Goal: Task Accomplishment & Management: Complete application form

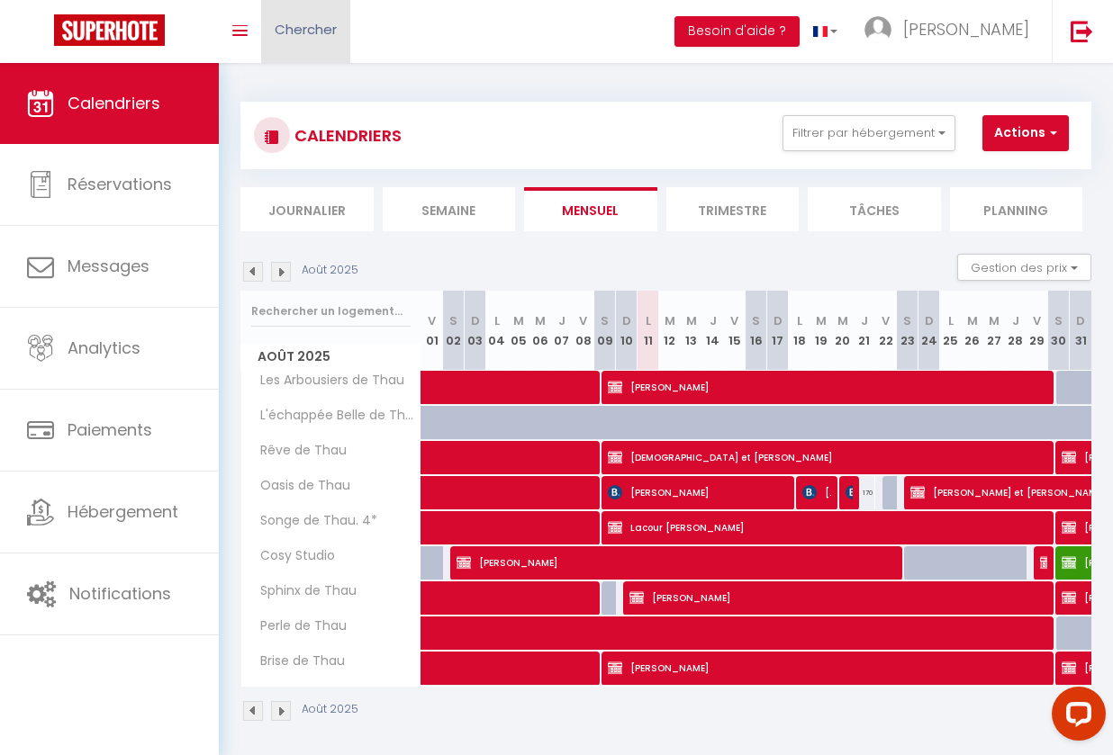
click at [297, 23] on span "Chercher" at bounding box center [306, 29] width 62 height 19
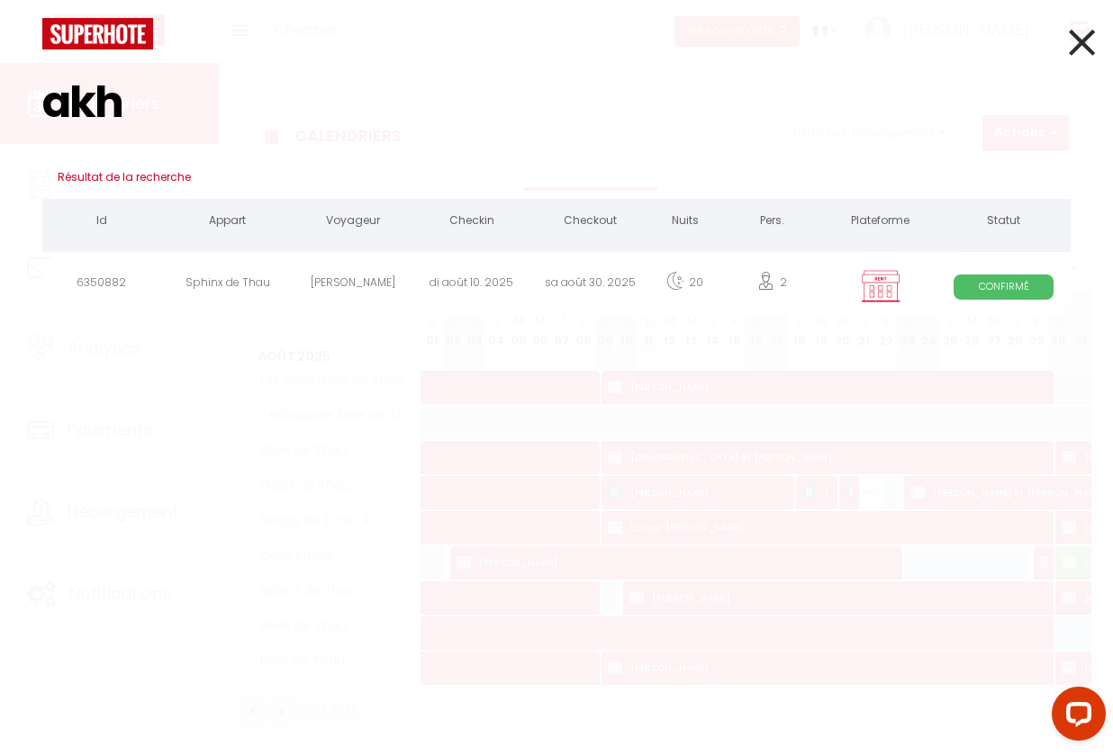
type input "akh"
click at [397, 272] on div "[PERSON_NAME]" at bounding box center [353, 286] width 118 height 59
select select
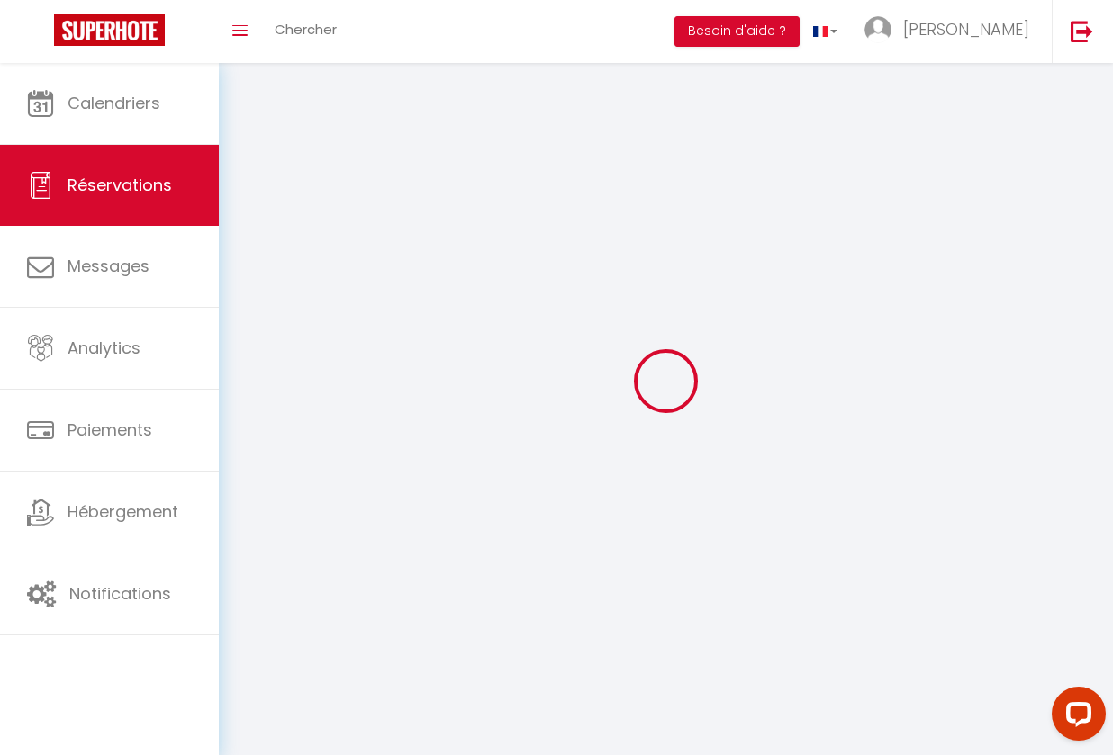
select select
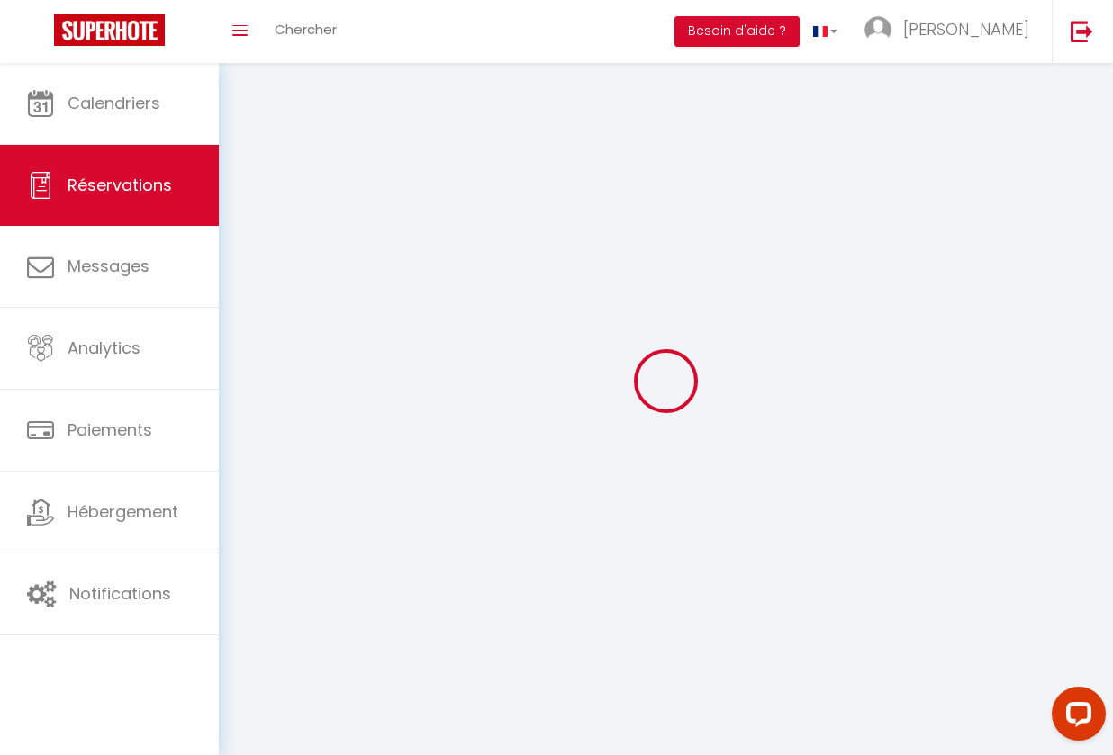
select select
checkbox input "false"
select select
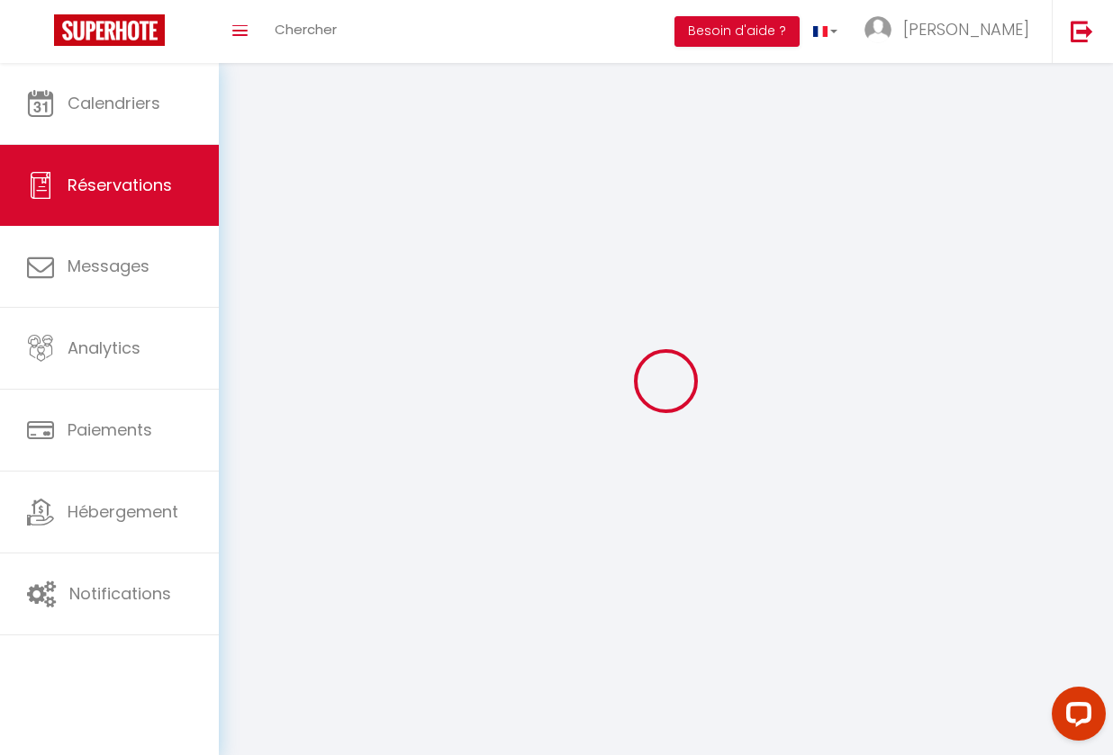
select select
checkbox input "false"
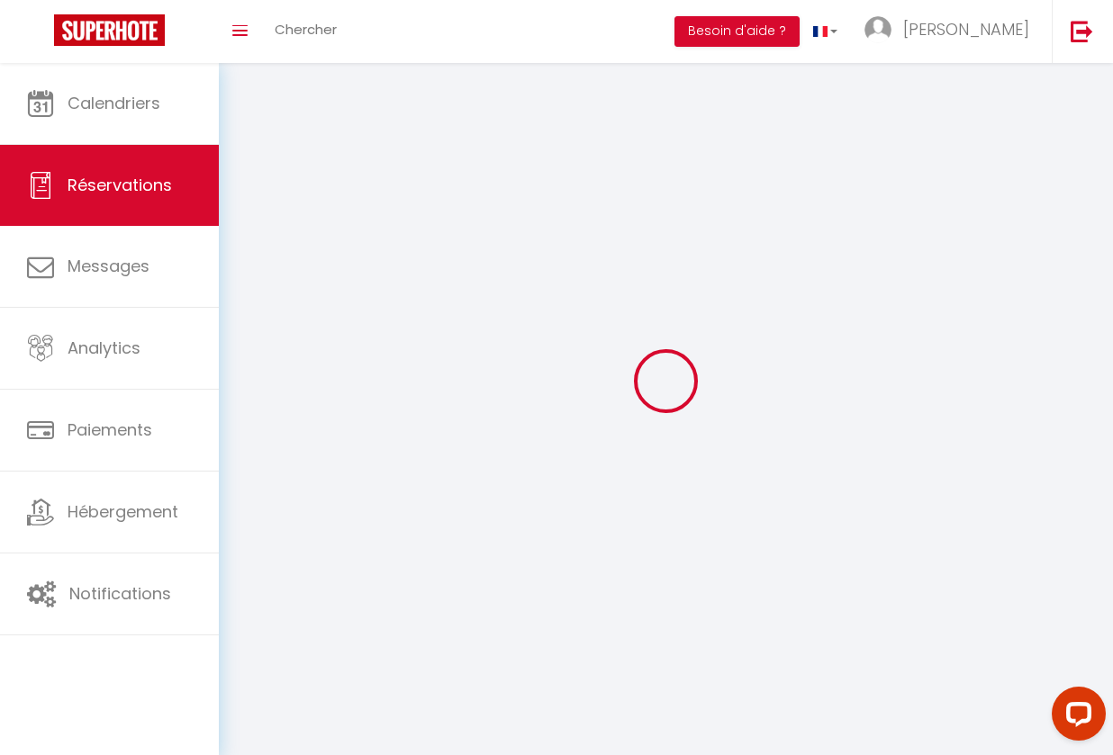
select select
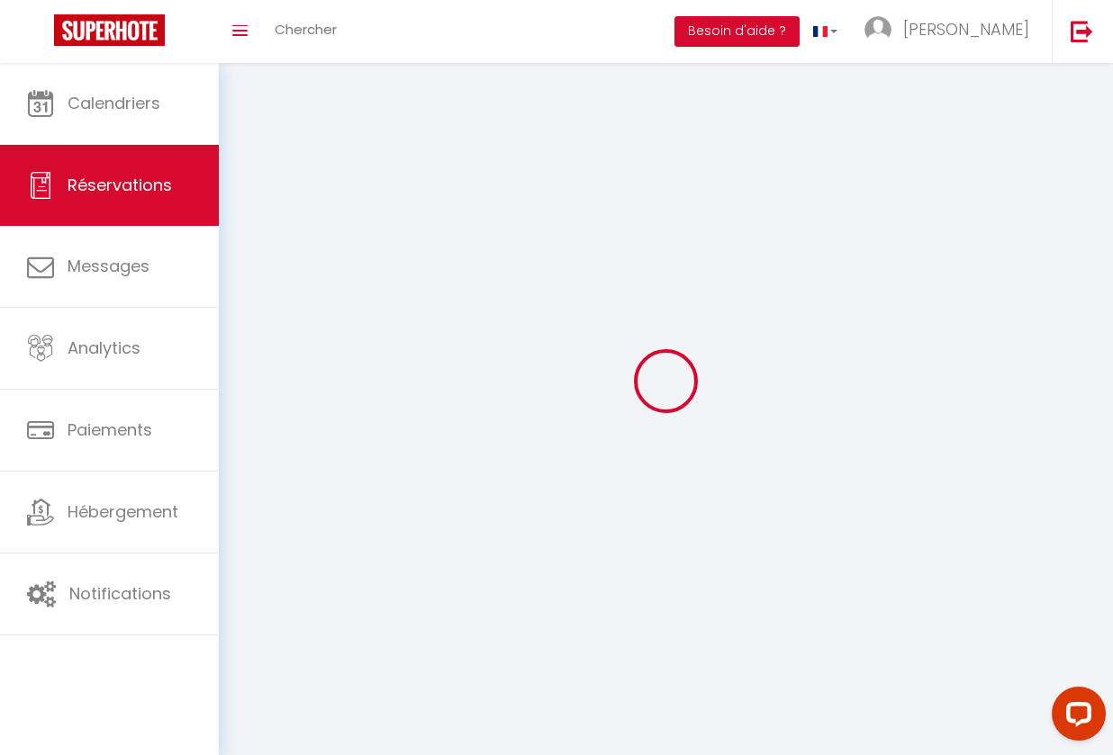
checkbox input "false"
select select
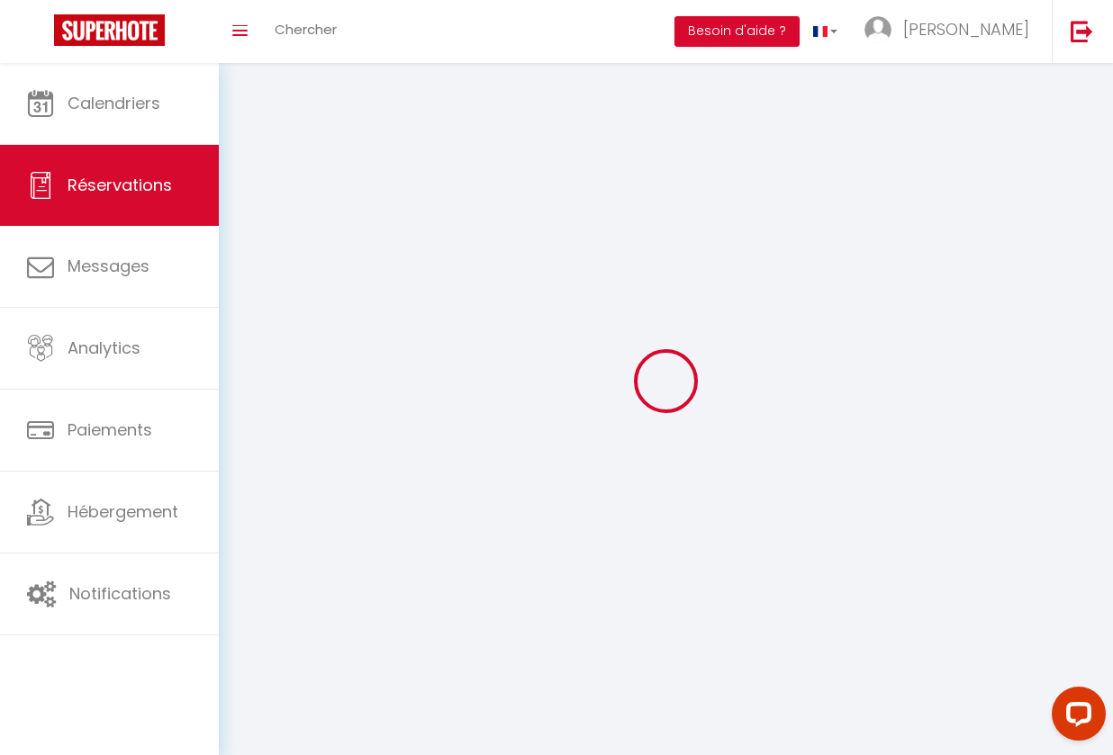
select select
checkbox input "false"
select select
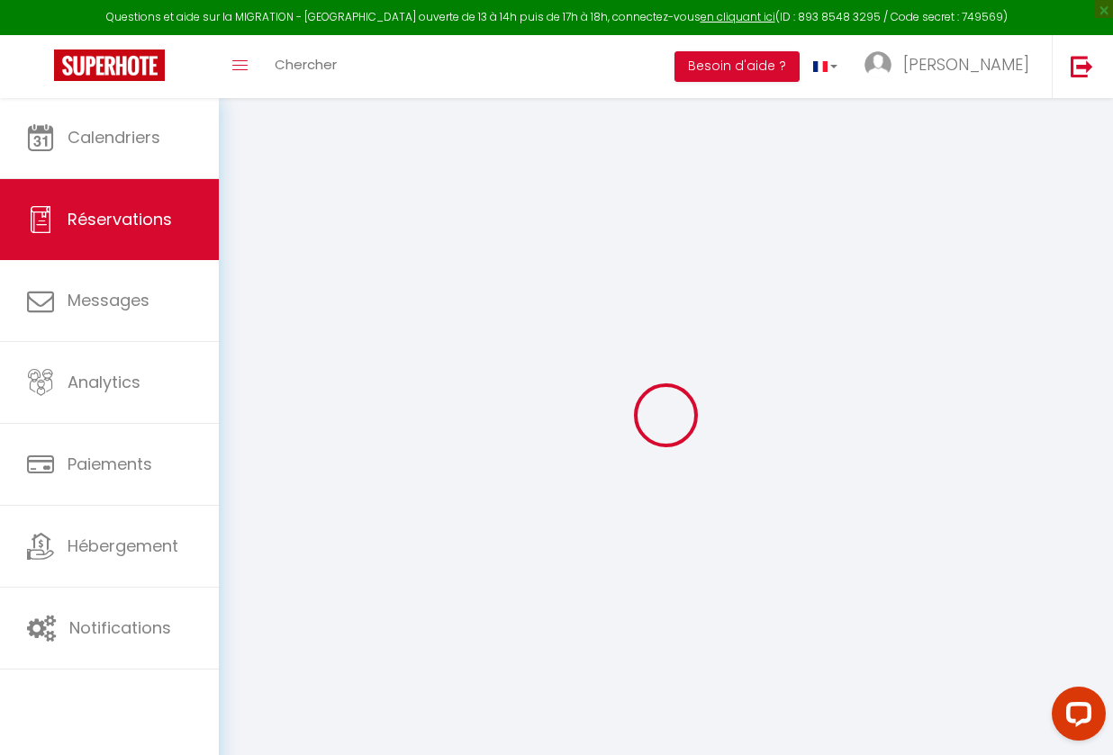
type input "Akharouid"
type input "Soubiha"
type input "[EMAIL_ADDRESS][DOMAIN_NAME]"
type input "0614680822"
type input "84100"
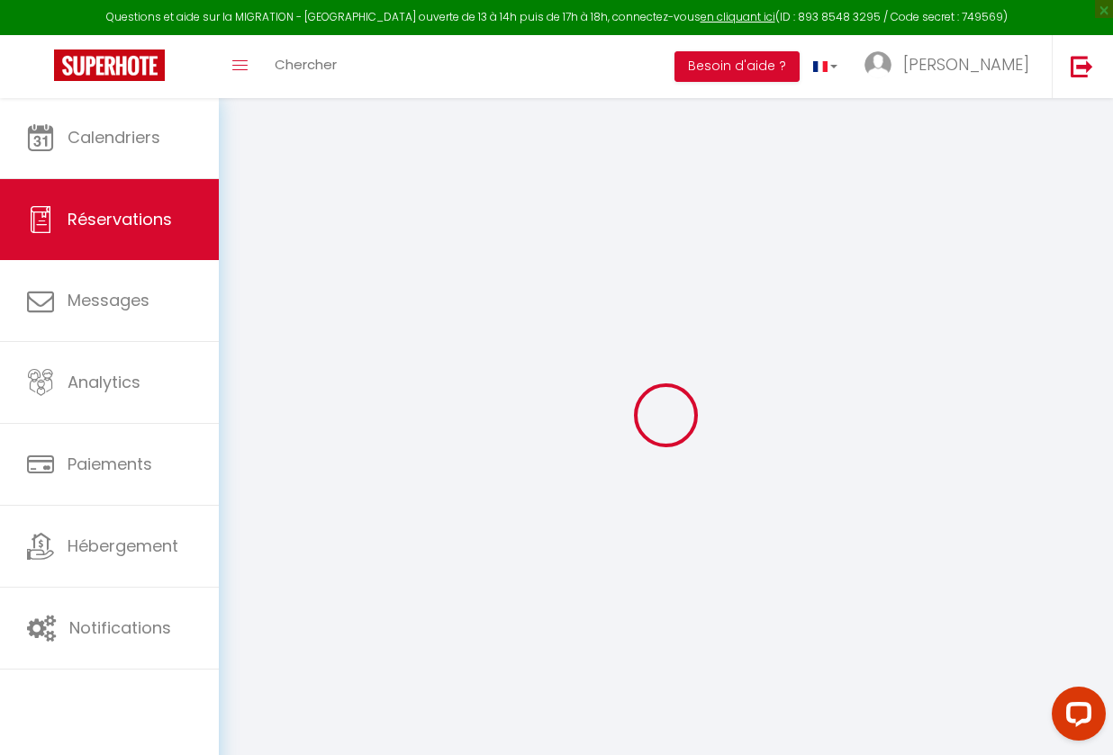
type input "Rue [PERSON_NAME] Bat F1"
type input "Orange"
select select "FR"
select select "42868"
select select "1"
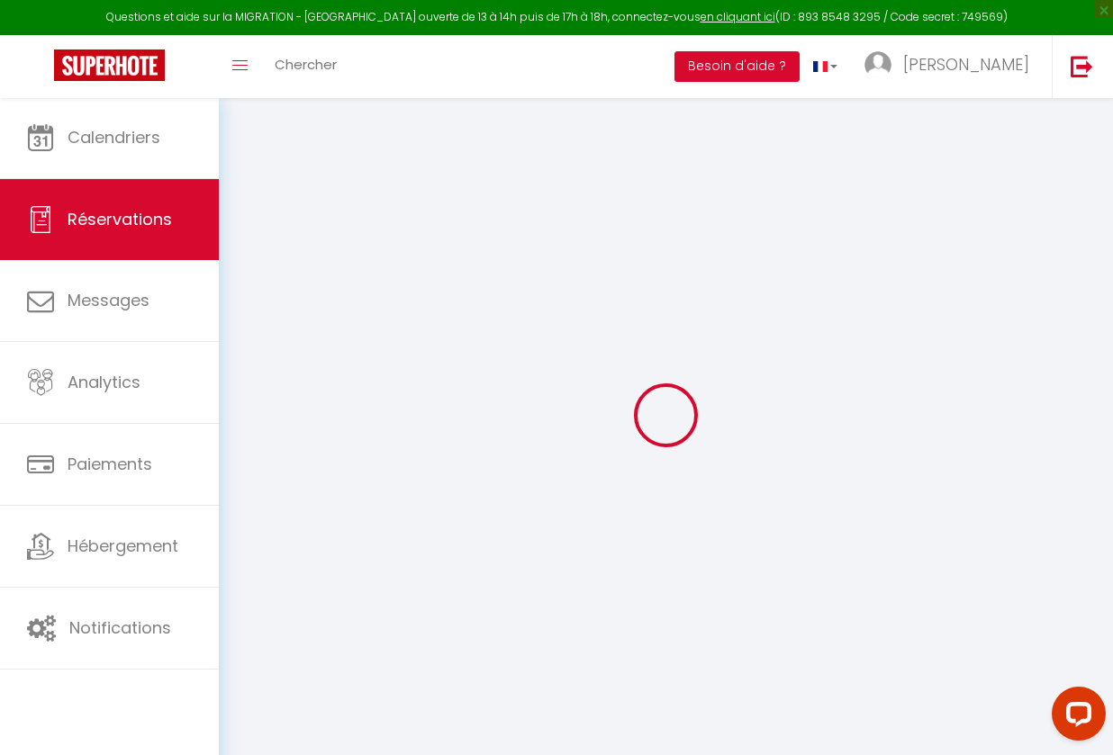
type input "Dim 10 Août 2025"
select select
type input "[DATE]"
select select
type input "2"
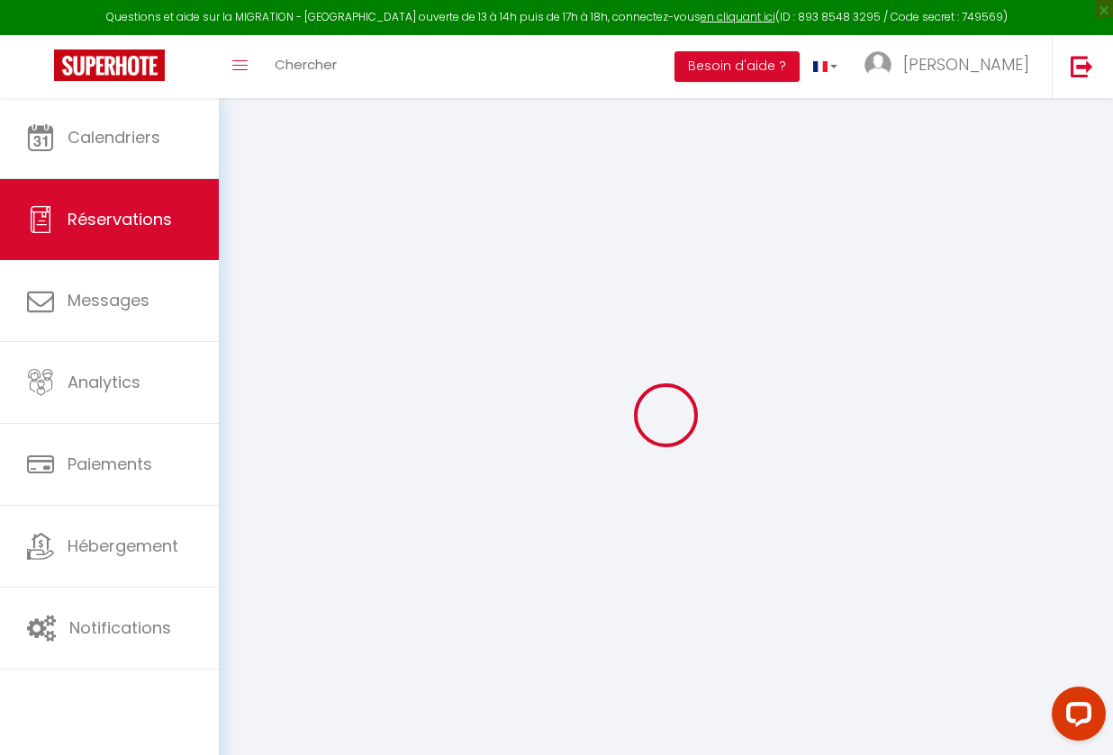
select select "12"
select select
type input "1300"
checkbox input "true"
type input "0"
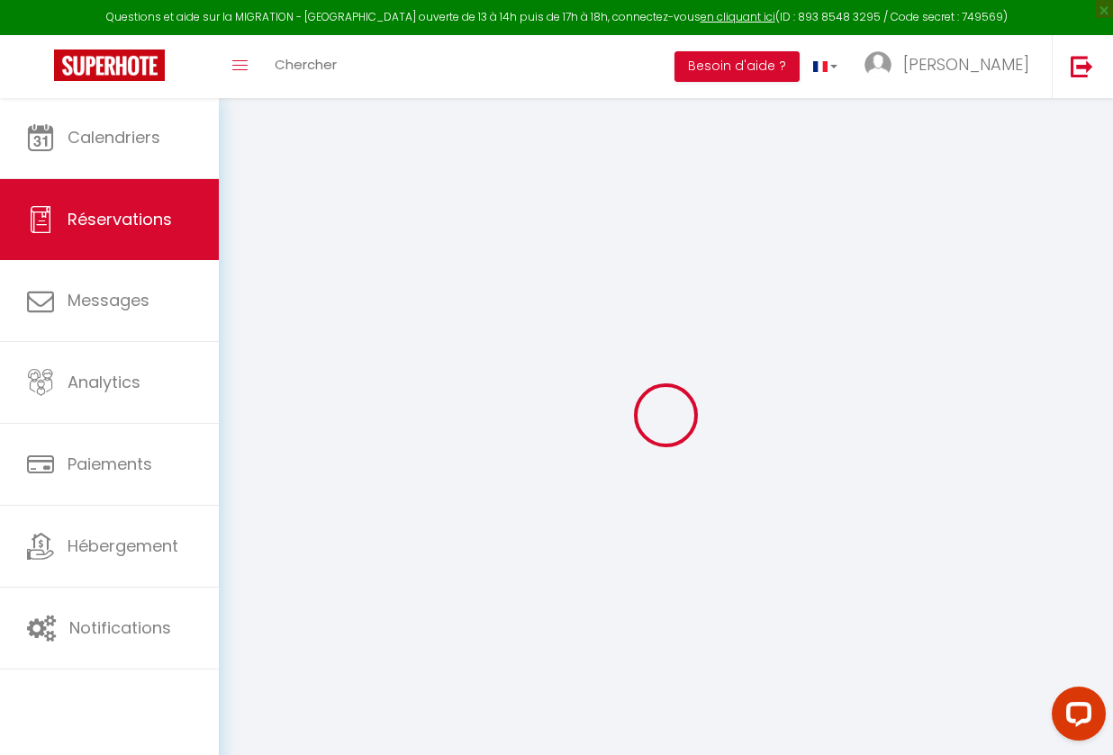
type input "0"
select select
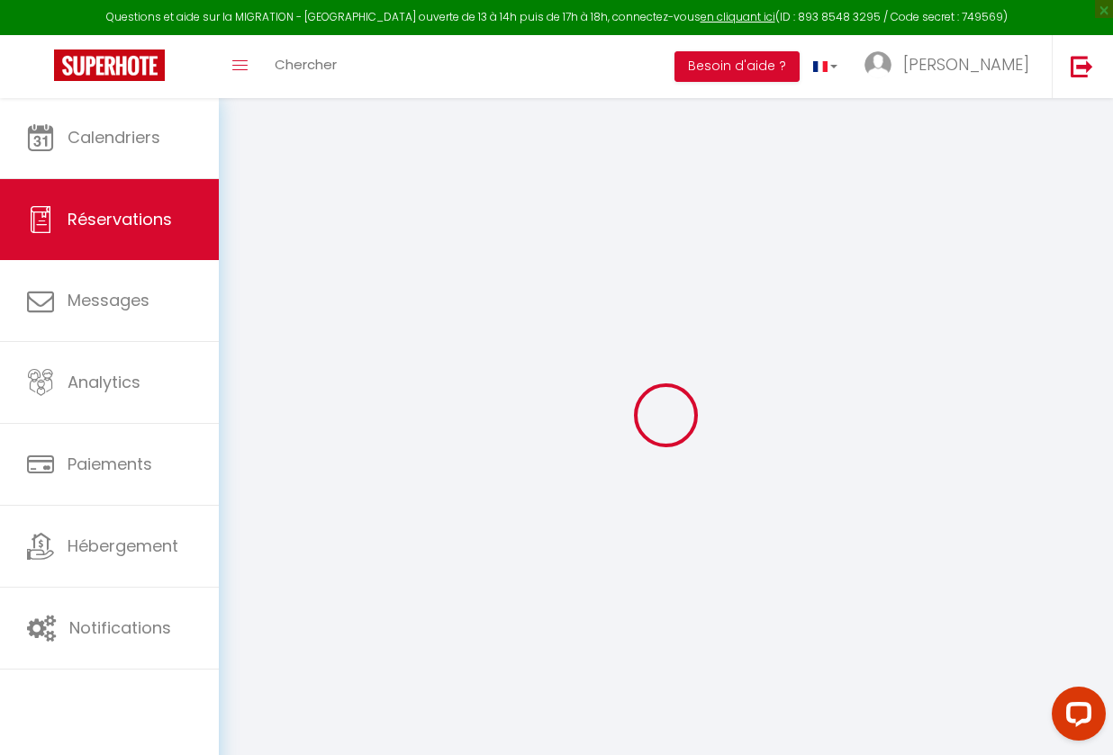
select select "14"
checkbox input "true"
select select
checkbox input "true"
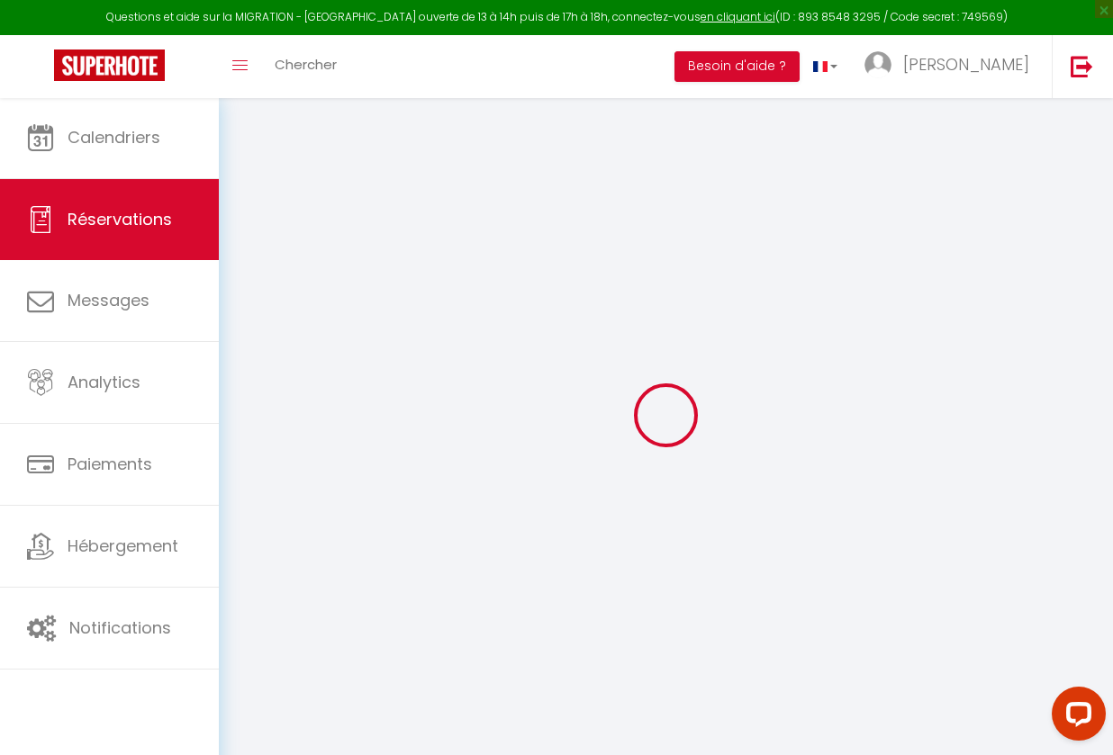
select select
checkbox input "true"
select select
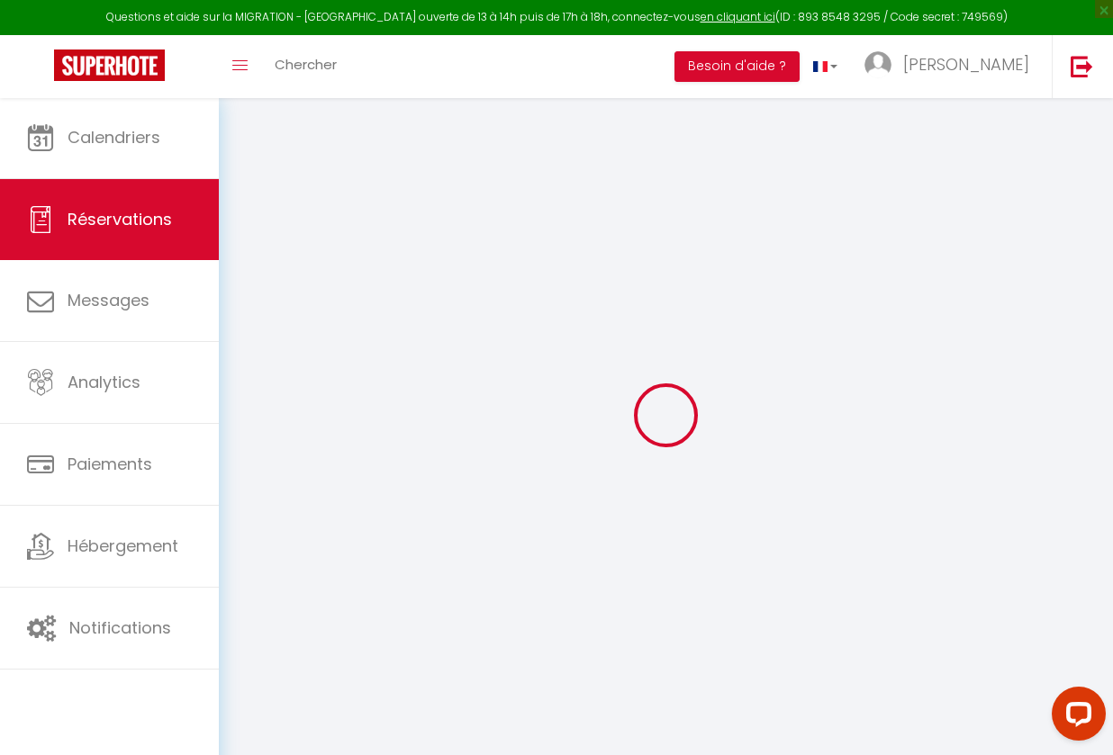
checkbox input "true"
type textarea "Payé 1372,66€"
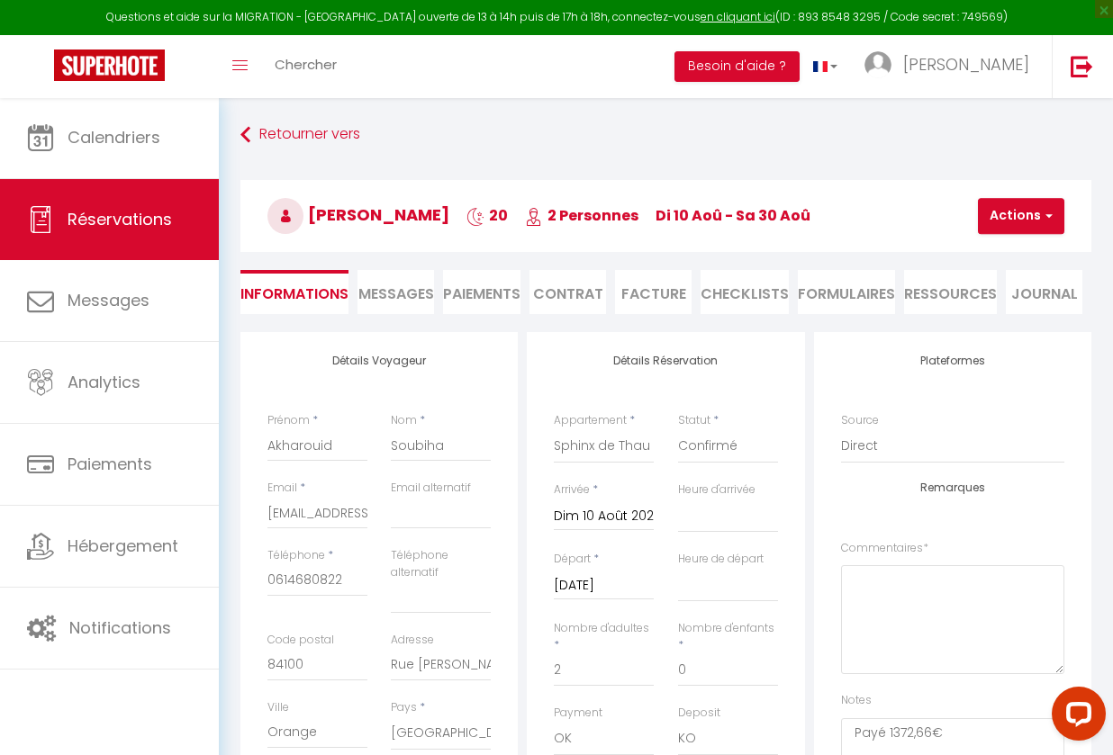
type input "72.66"
select select
checkbox input "true"
select select
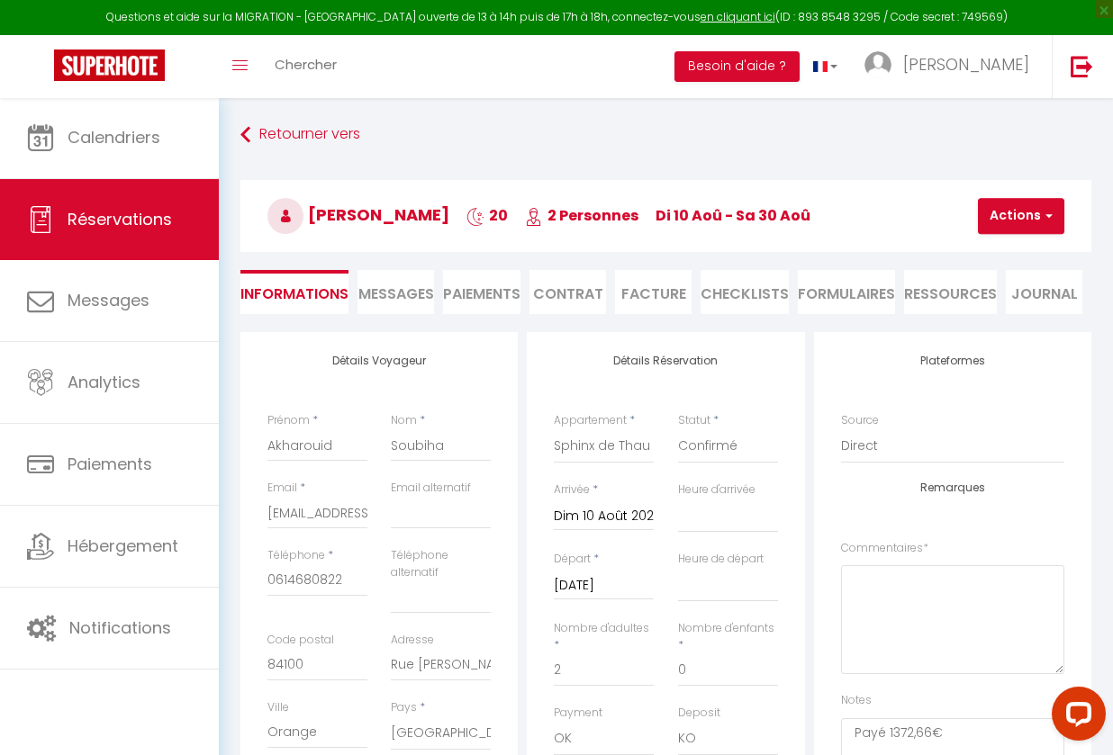
select select
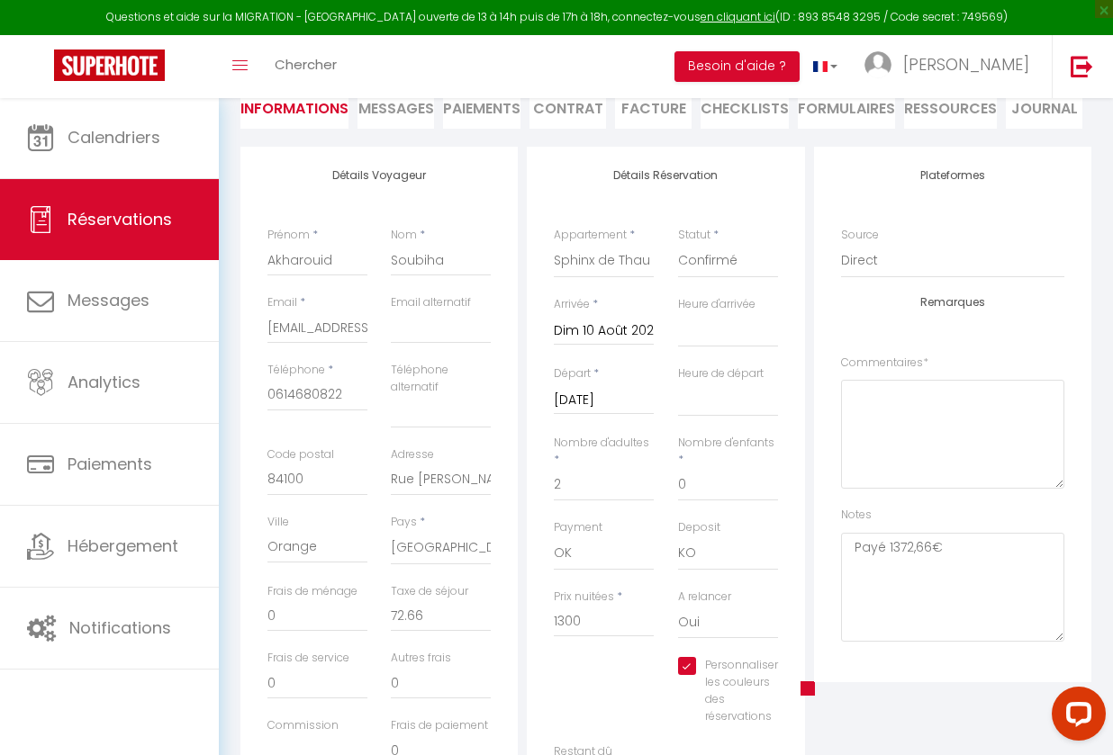
scroll to position [196, 0]
